Goal: Transaction & Acquisition: Obtain resource

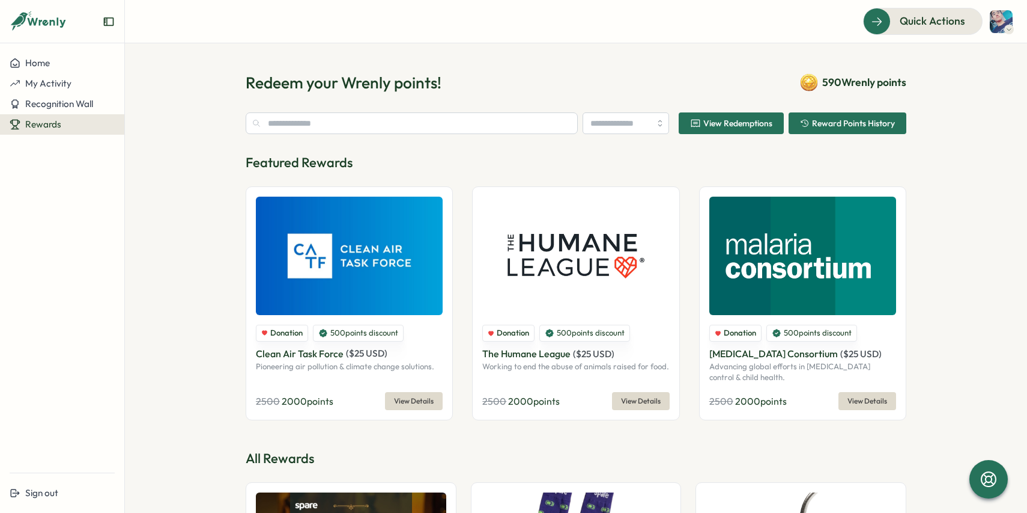
click at [716, 129] on div "View Redemptions" at bounding box center [731, 123] width 82 height 11
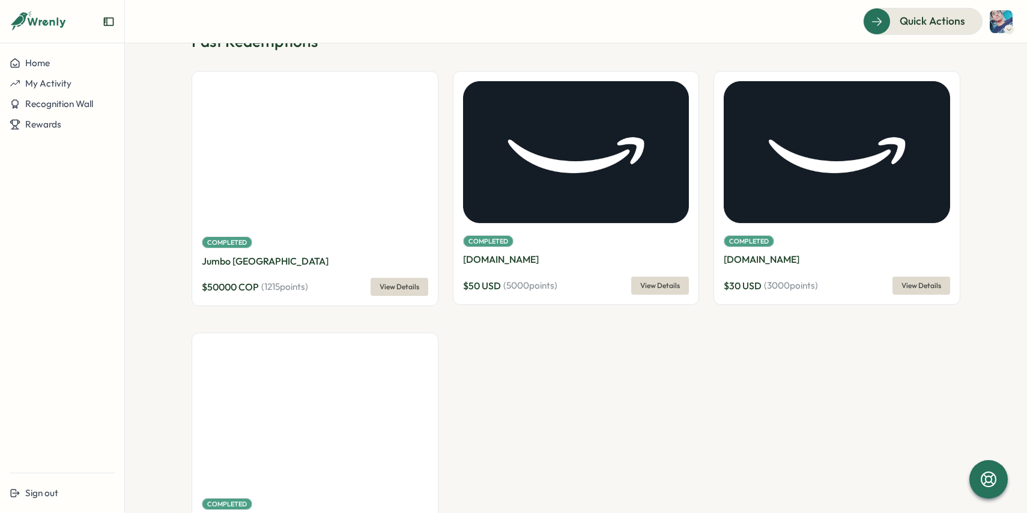
scroll to position [43, 0]
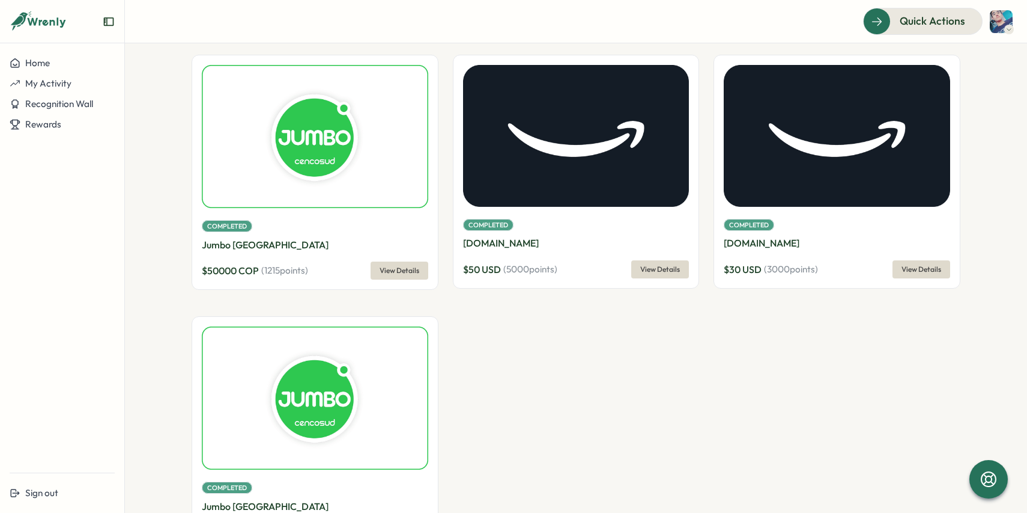
click at [387, 273] on span "View Details" at bounding box center [400, 270] width 40 height 17
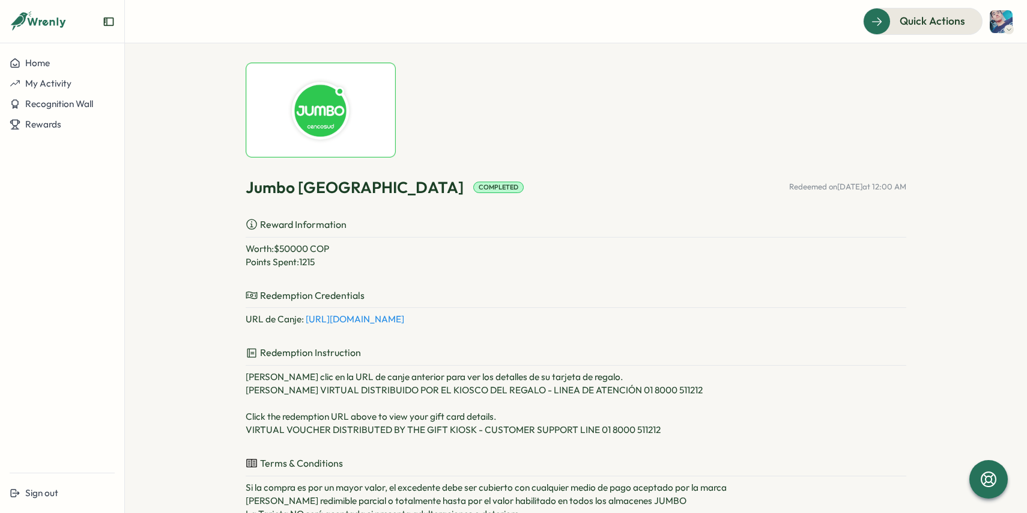
scroll to position [45, 0]
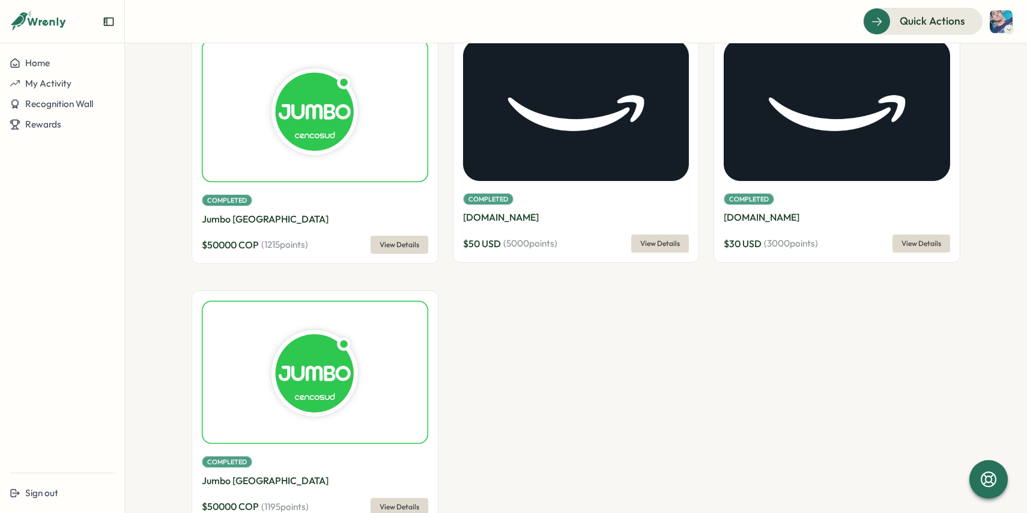
scroll to position [108, 0]
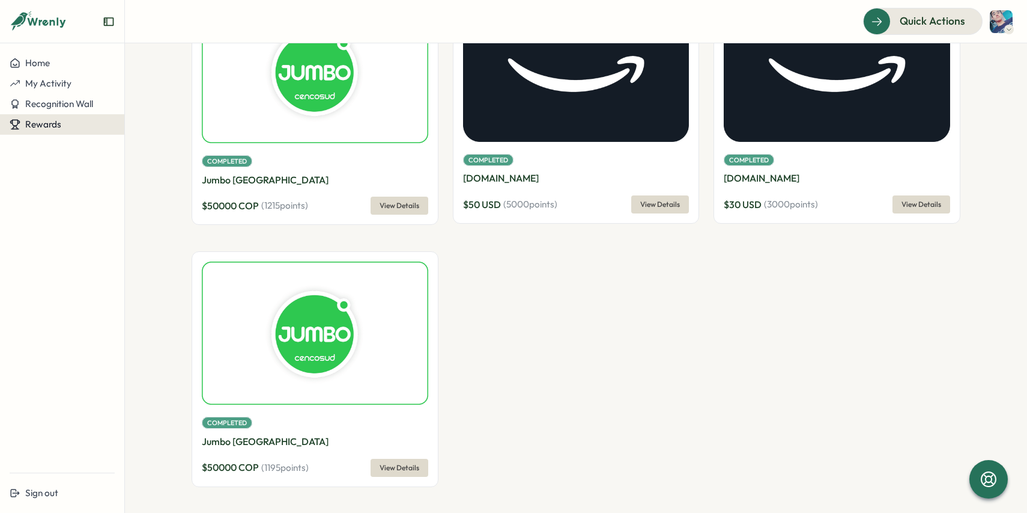
click at [48, 123] on span "Rewards" at bounding box center [43, 123] width 36 height 11
click at [154, 132] on div "Redeem Rewards" at bounding box center [163, 124] width 81 height 23
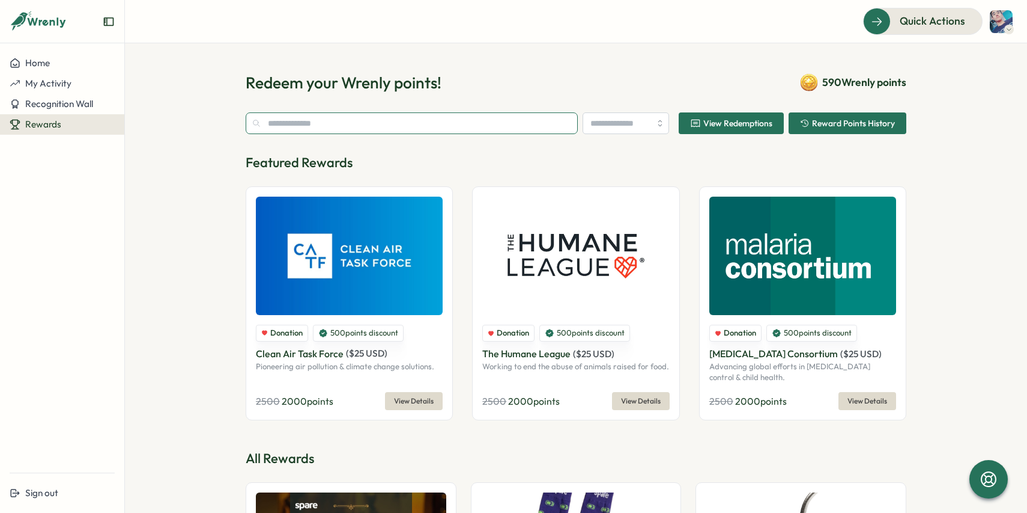
click at [504, 127] on input "text" at bounding box center [412, 123] width 332 height 22
click at [624, 123] on input "search" at bounding box center [626, 123] width 87 height 22
type input "********"
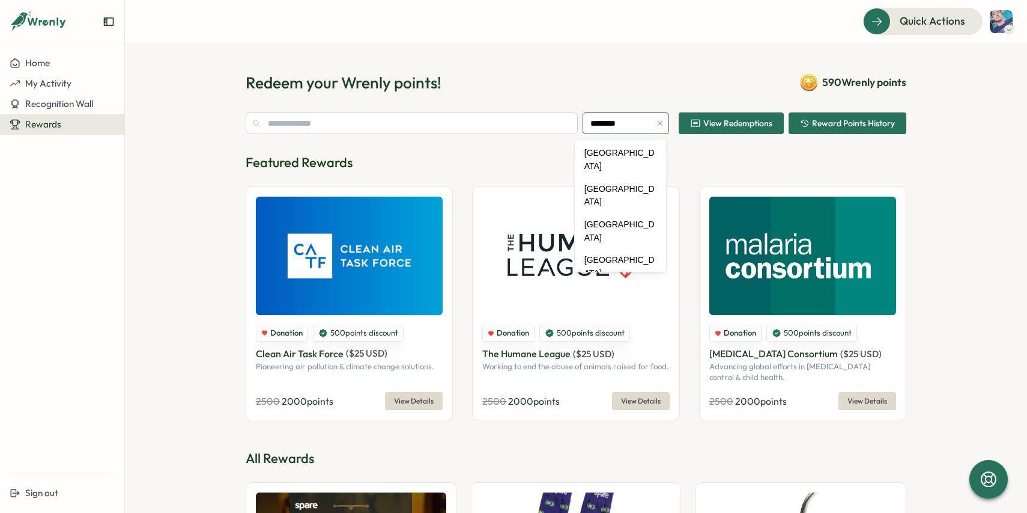
scroll to position [993, 0]
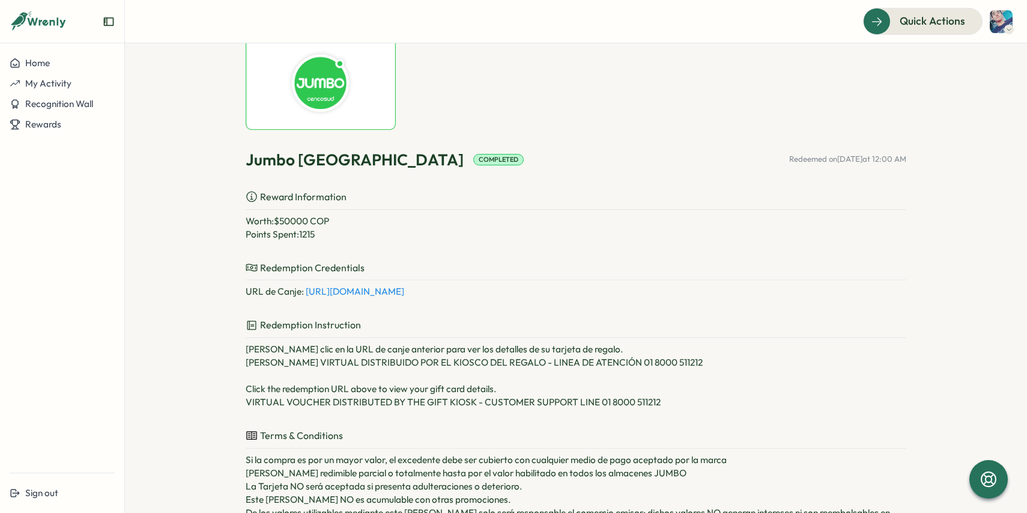
scroll to position [67, 0]
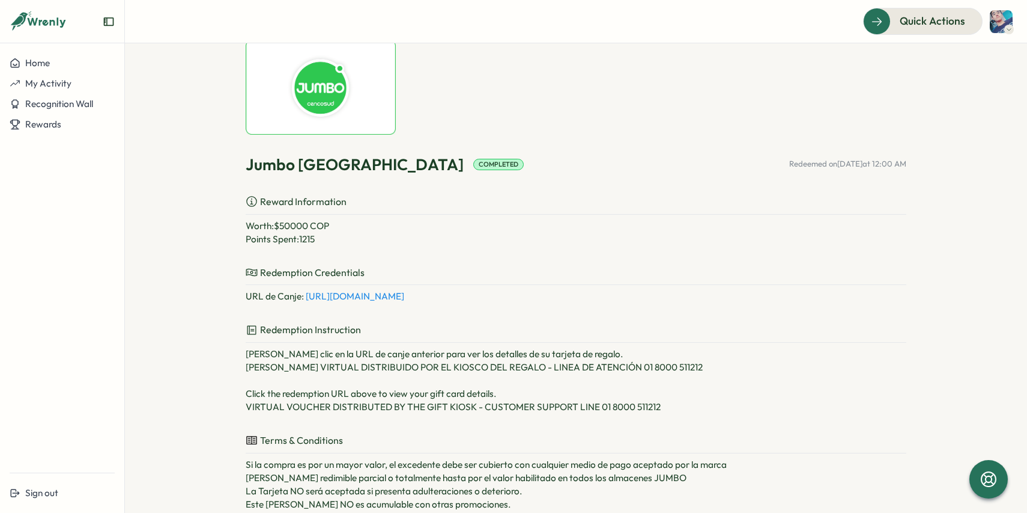
click at [404, 299] on link "[URL][DOMAIN_NAME]" at bounding box center [355, 295] width 99 height 11
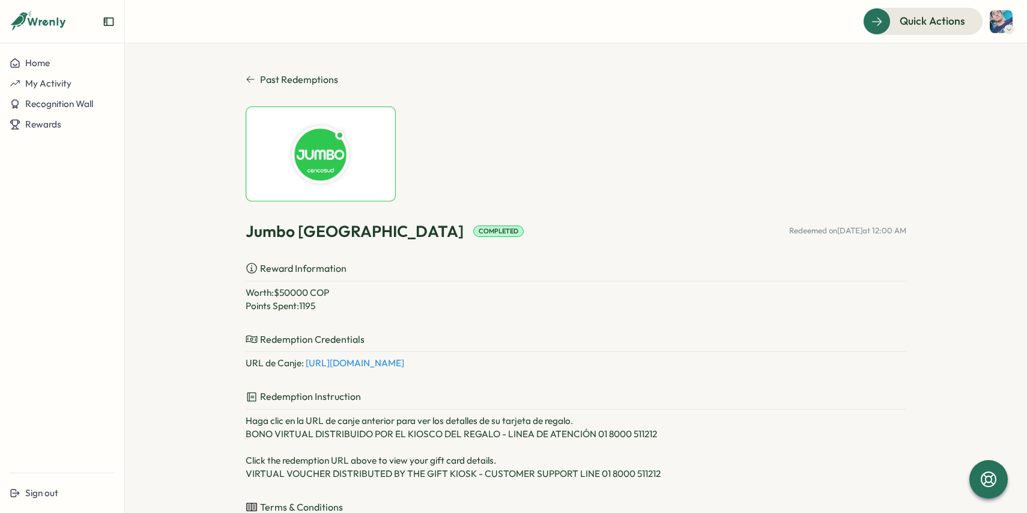
click at [373, 363] on link "https://gift.shopmygiftcards.com/giftcards/preview/key_544c3c33-b5a4-4d6a-af28-…" at bounding box center [355, 362] width 99 height 11
